Goal: Navigation & Orientation: Find specific page/section

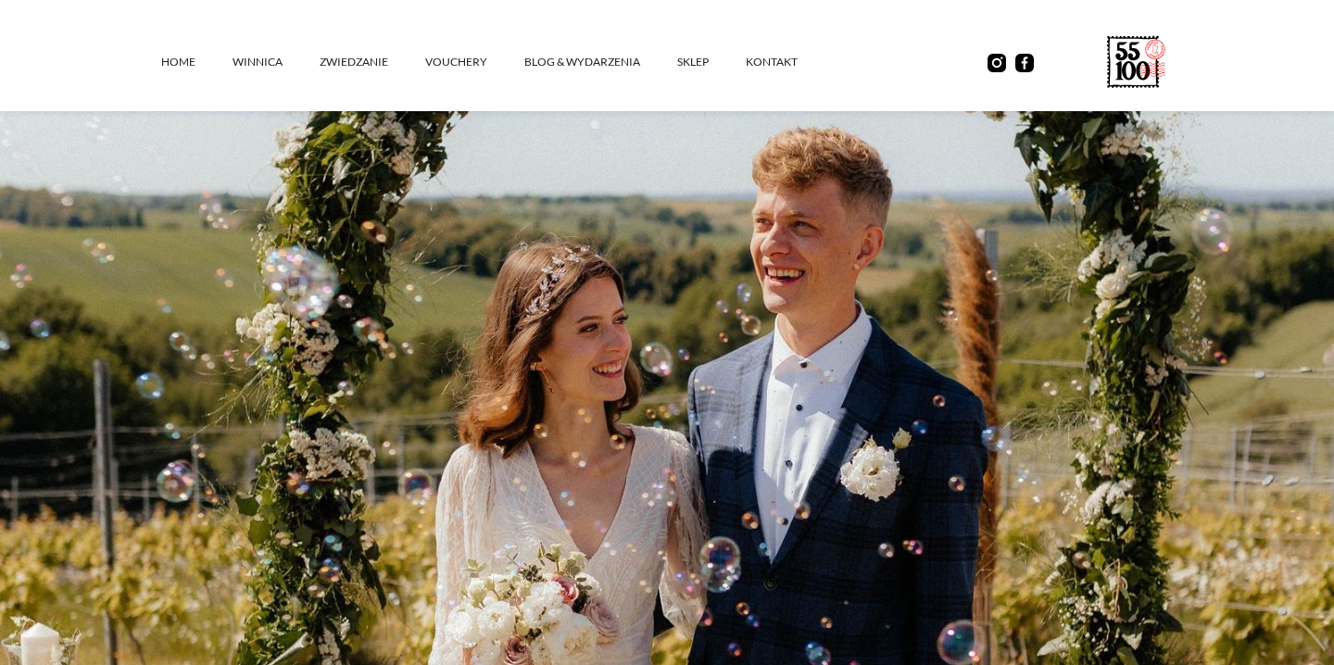
scroll to position [508, 0]
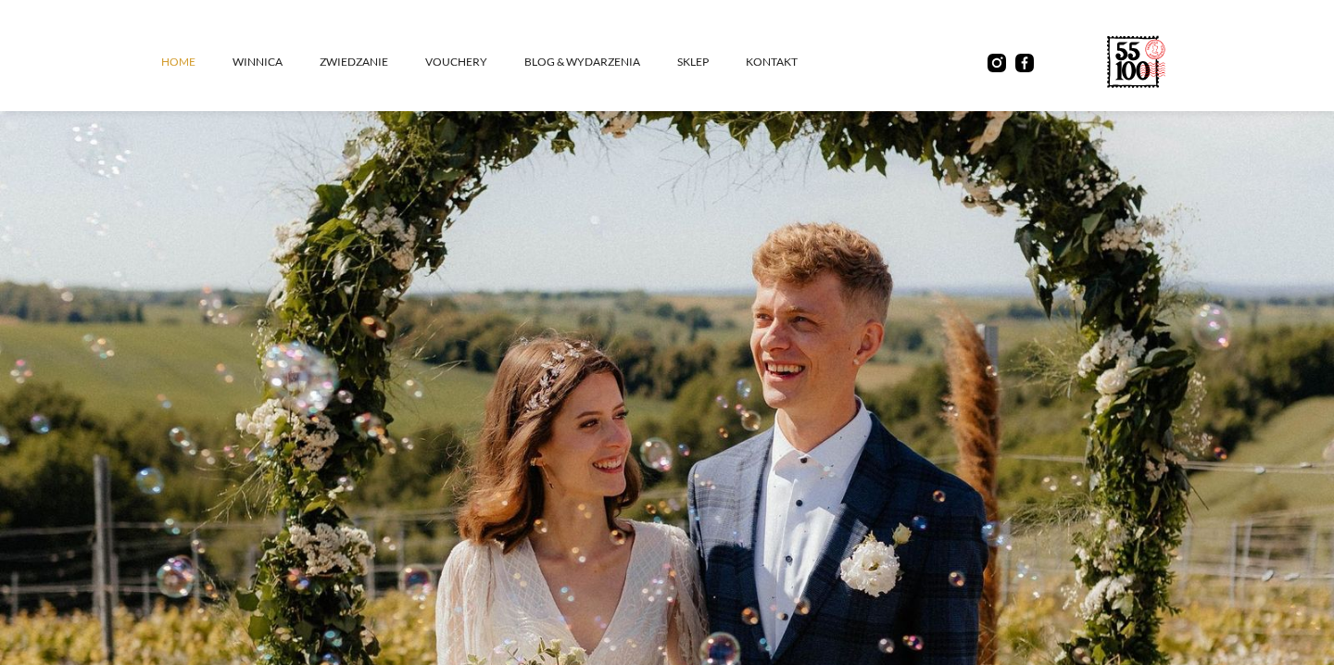
click at [187, 56] on link "Home" at bounding box center [196, 62] width 71 height 56
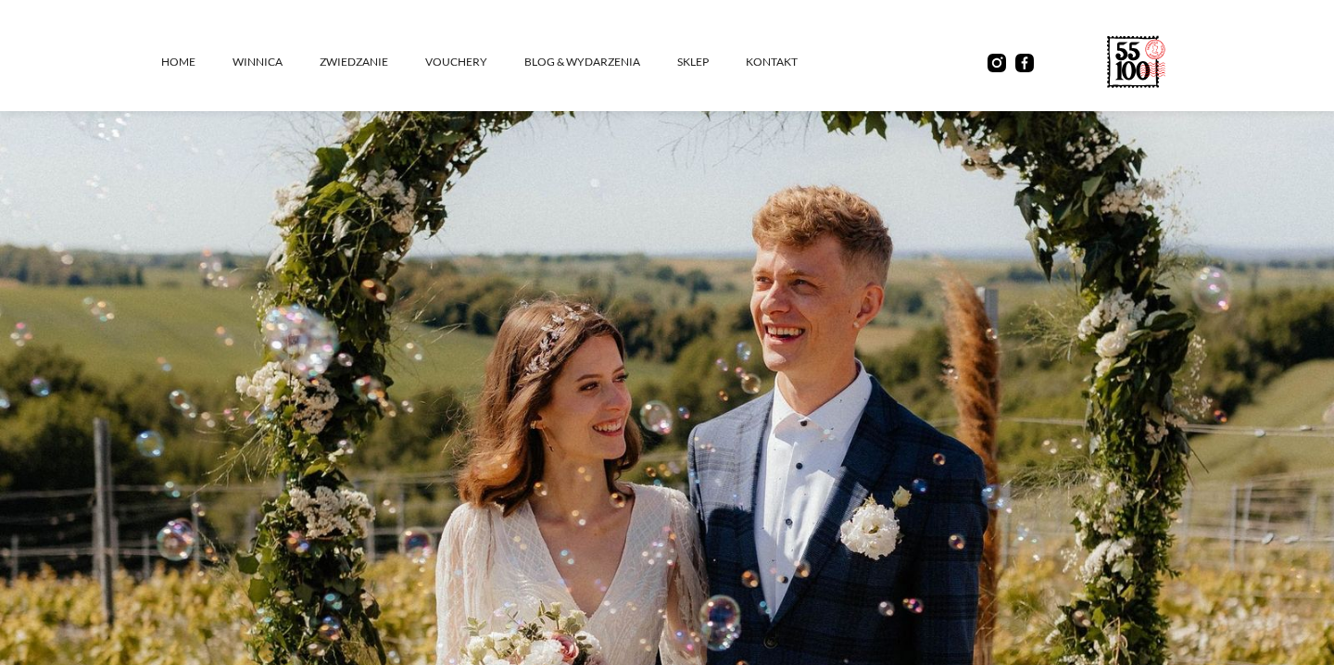
scroll to position [550, 0]
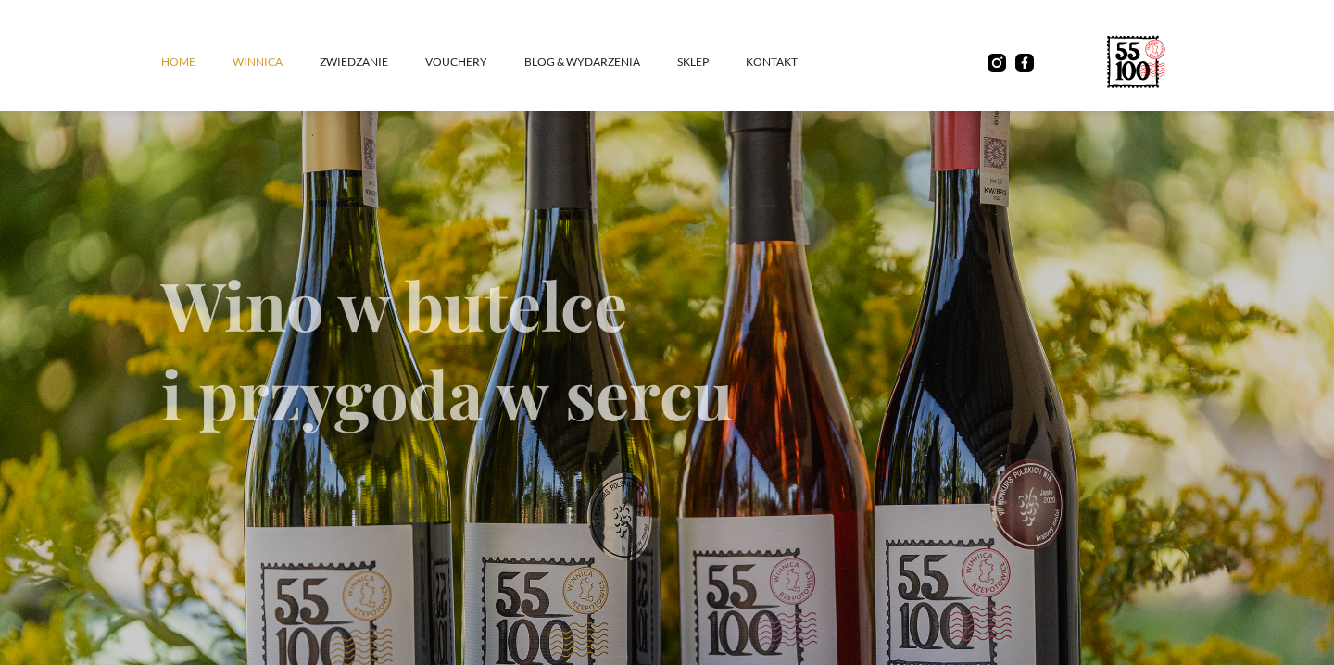
click at [268, 65] on link "winnica" at bounding box center [275, 62] width 87 height 56
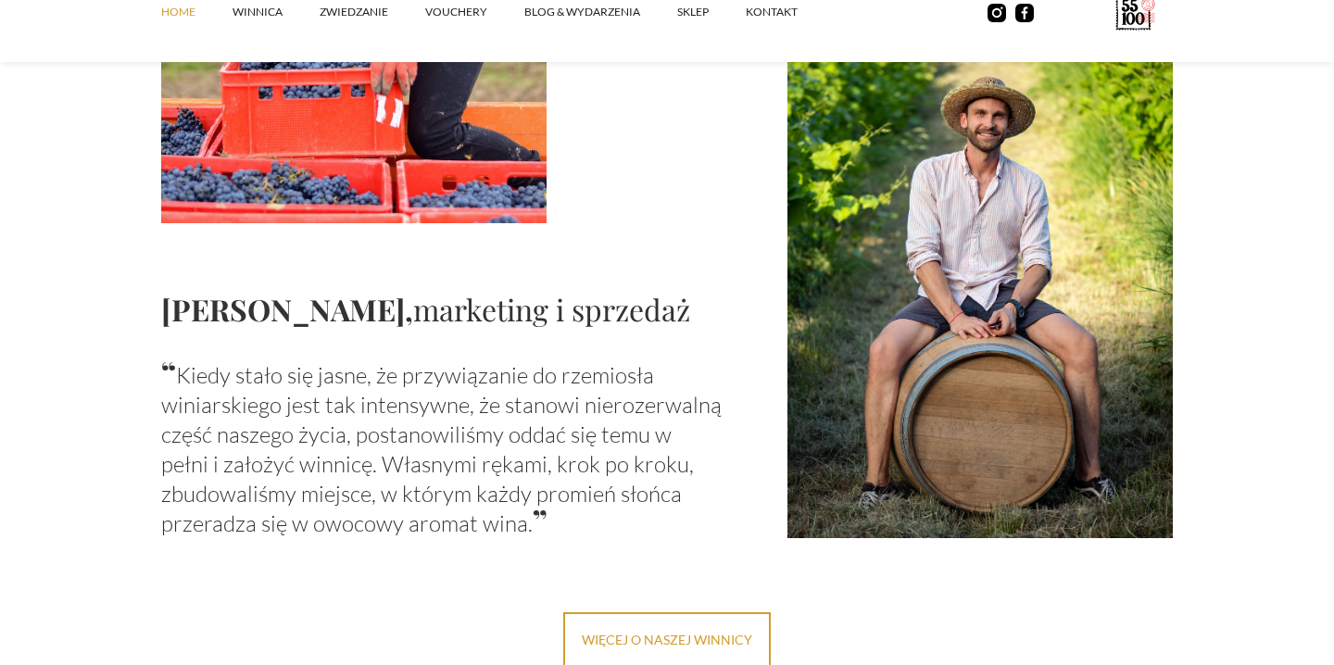
scroll to position [2055, 0]
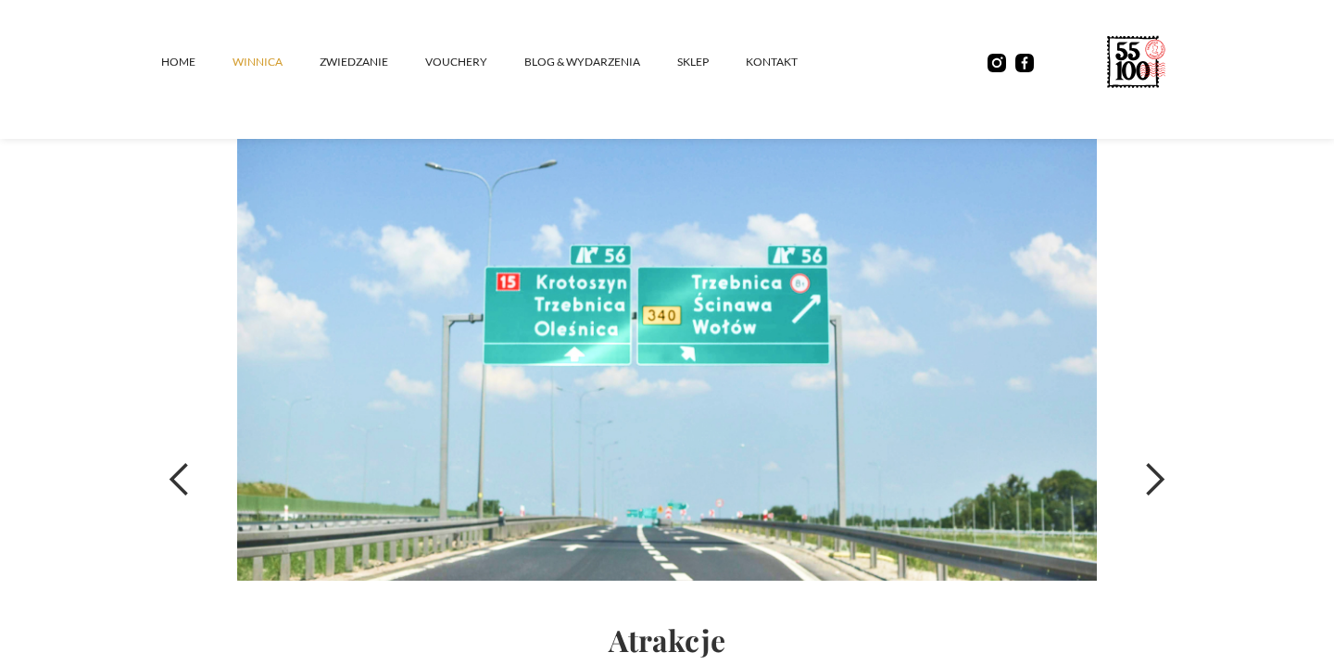
scroll to position [6270, 0]
